Goal: Entertainment & Leisure: Consume media (video, audio)

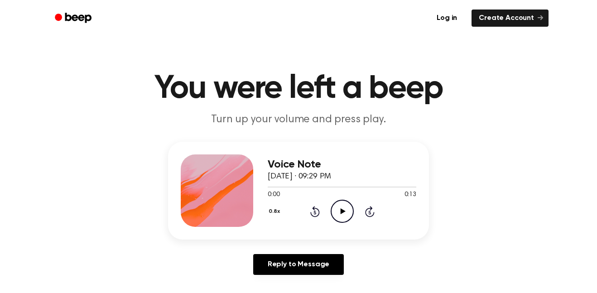
click at [338, 212] on icon "Play Audio" at bounding box center [342, 211] width 23 height 23
click at [342, 208] on icon "Play Audio" at bounding box center [342, 211] width 23 height 23
click at [344, 219] on icon "Play Audio" at bounding box center [342, 211] width 23 height 23
click at [348, 214] on icon "Play Audio" at bounding box center [342, 211] width 23 height 23
click at [349, 212] on icon "Pause Audio" at bounding box center [342, 211] width 23 height 23
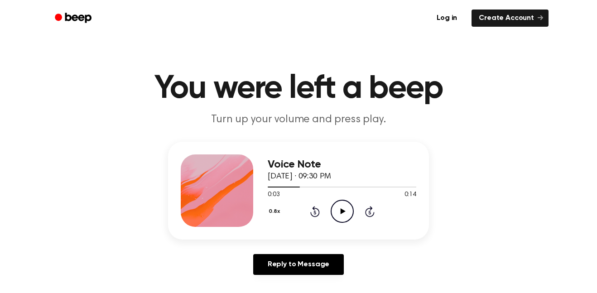
click at [348, 213] on icon "Play Audio" at bounding box center [342, 211] width 23 height 23
click at [276, 215] on button "0.8x" at bounding box center [275, 211] width 15 height 15
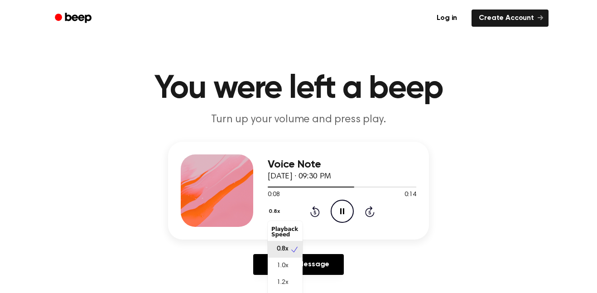
click at [277, 212] on button "0.8x" at bounding box center [275, 211] width 15 height 15
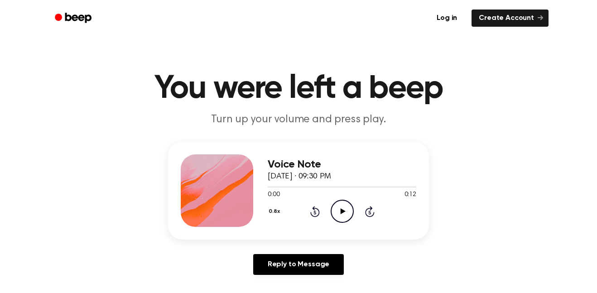
click at [353, 210] on circle at bounding box center [342, 211] width 22 height 22
click at [344, 210] on icon "Pause Audio" at bounding box center [342, 211] width 23 height 23
click at [344, 210] on icon "Play Audio" at bounding box center [342, 211] width 23 height 23
click at [316, 212] on icon "Rewind 5 seconds" at bounding box center [315, 212] width 10 height 12
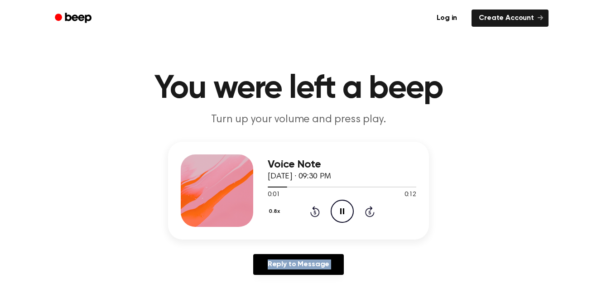
click at [316, 212] on icon "Rewind 5 seconds" at bounding box center [315, 212] width 10 height 12
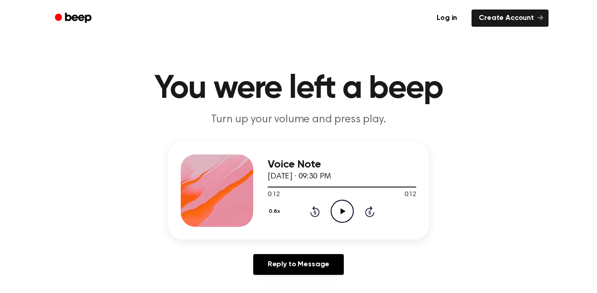
click at [314, 214] on icon "Rewind 5 seconds" at bounding box center [315, 212] width 10 height 12
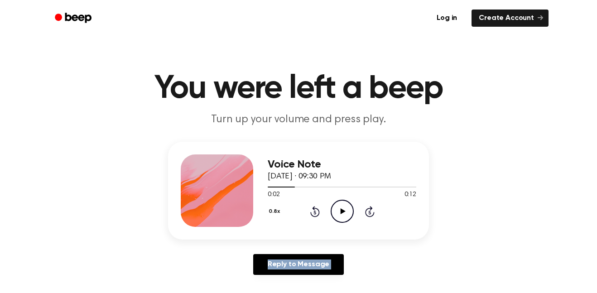
click at [314, 214] on icon "Rewind 5 seconds" at bounding box center [315, 212] width 10 height 12
click at [342, 210] on icon at bounding box center [342, 211] width 5 height 6
click at [332, 208] on icon "Play Audio" at bounding box center [342, 211] width 23 height 23
click at [340, 216] on icon "Play Audio" at bounding box center [342, 211] width 23 height 23
click at [344, 216] on icon "Play Audio" at bounding box center [342, 211] width 23 height 23
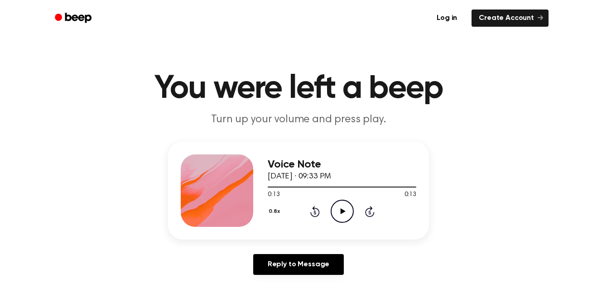
click at [350, 206] on icon "Play Audio" at bounding box center [342, 211] width 23 height 23
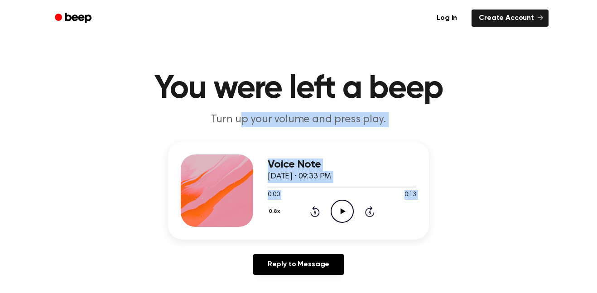
drag, startPoint x: 0, startPoint y: 0, endPoint x: 333, endPoint y: 208, distance: 392.6
click at [333, 208] on main "You were left a beep Turn up your volume and press play. Voice Note September 2…" at bounding box center [298, 279] width 597 height 558
click at [340, 212] on icon at bounding box center [342, 211] width 5 height 6
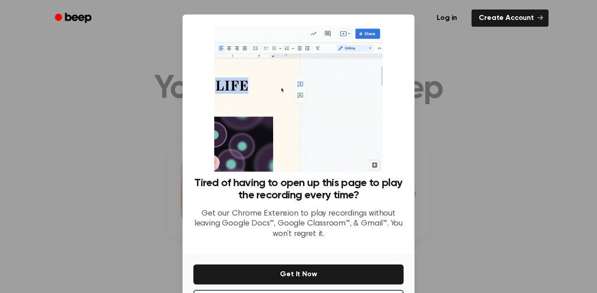
click at [490, 112] on div at bounding box center [298, 146] width 597 height 293
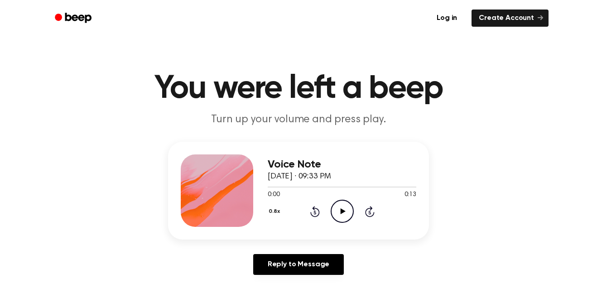
click at [340, 216] on icon "Play Audio" at bounding box center [342, 211] width 23 height 23
click at [342, 211] on icon "Pause Audio" at bounding box center [342, 211] width 23 height 23
drag, startPoint x: 327, startPoint y: 188, endPoint x: 256, endPoint y: 199, distance: 72.4
click at [256, 199] on div "Voice Note September 23, 2025 · 09:33 PM 0:06 0:13 Your browser does not suppor…" at bounding box center [298, 191] width 261 height 98
click at [268, 187] on div at bounding box center [303, 187] width 70 height 1
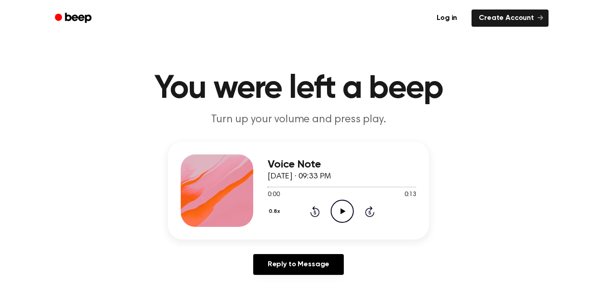
click at [339, 207] on icon "Play Audio" at bounding box center [342, 211] width 23 height 23
click at [338, 218] on icon "Play Audio" at bounding box center [342, 211] width 23 height 23
click at [340, 211] on icon at bounding box center [342, 211] width 5 height 6
click at [339, 214] on icon "Play Audio" at bounding box center [342, 211] width 23 height 23
